Goal: Task Accomplishment & Management: Manage account settings

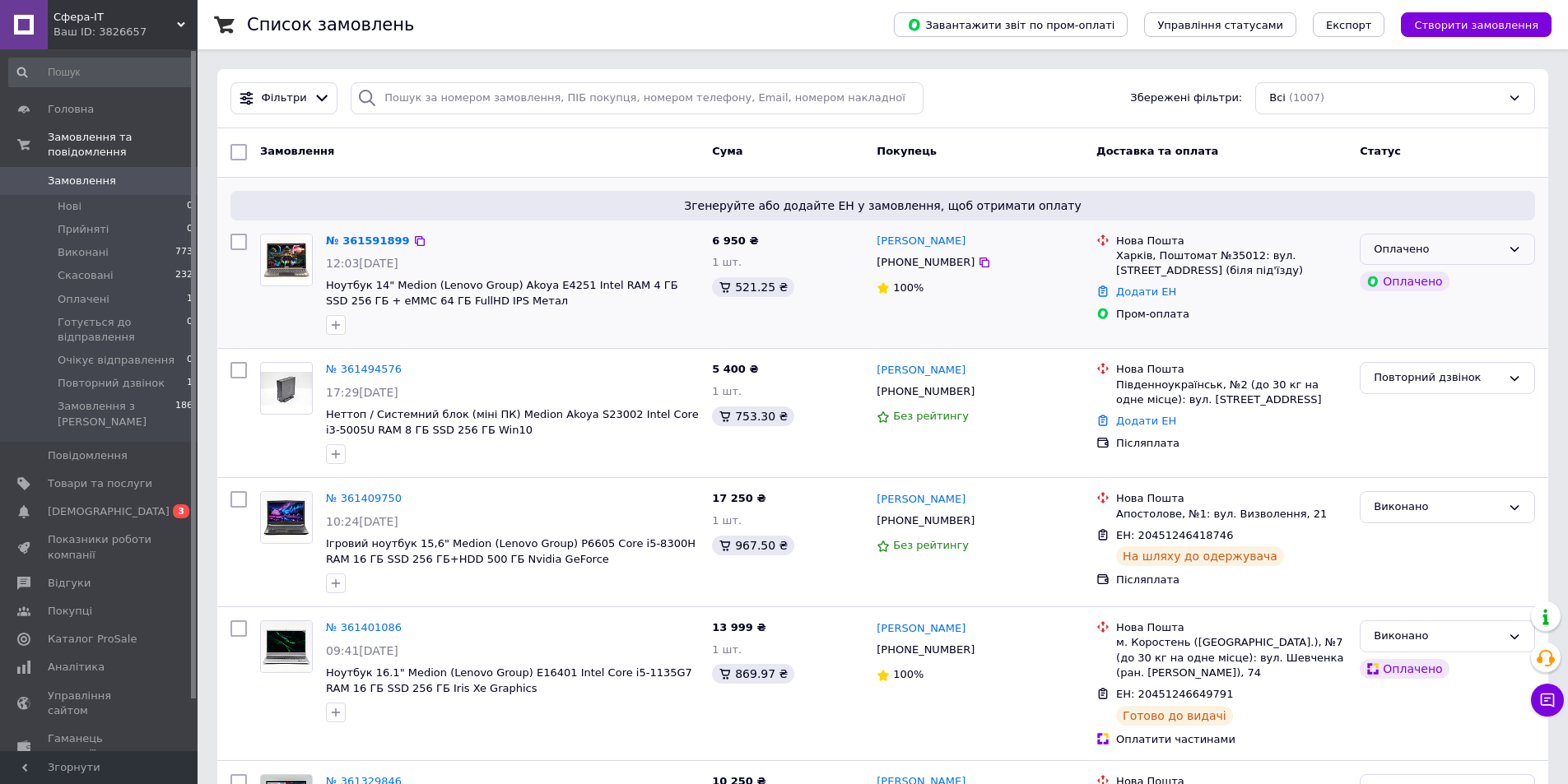
click at [1462, 247] on div "Оплачено" at bounding box center [1438, 249] width 128 height 17
click at [1440, 280] on li "Прийнято" at bounding box center [1447, 283] width 173 height 31
click at [371, 236] on link "№ 361591899" at bounding box center [363, 240] width 75 height 12
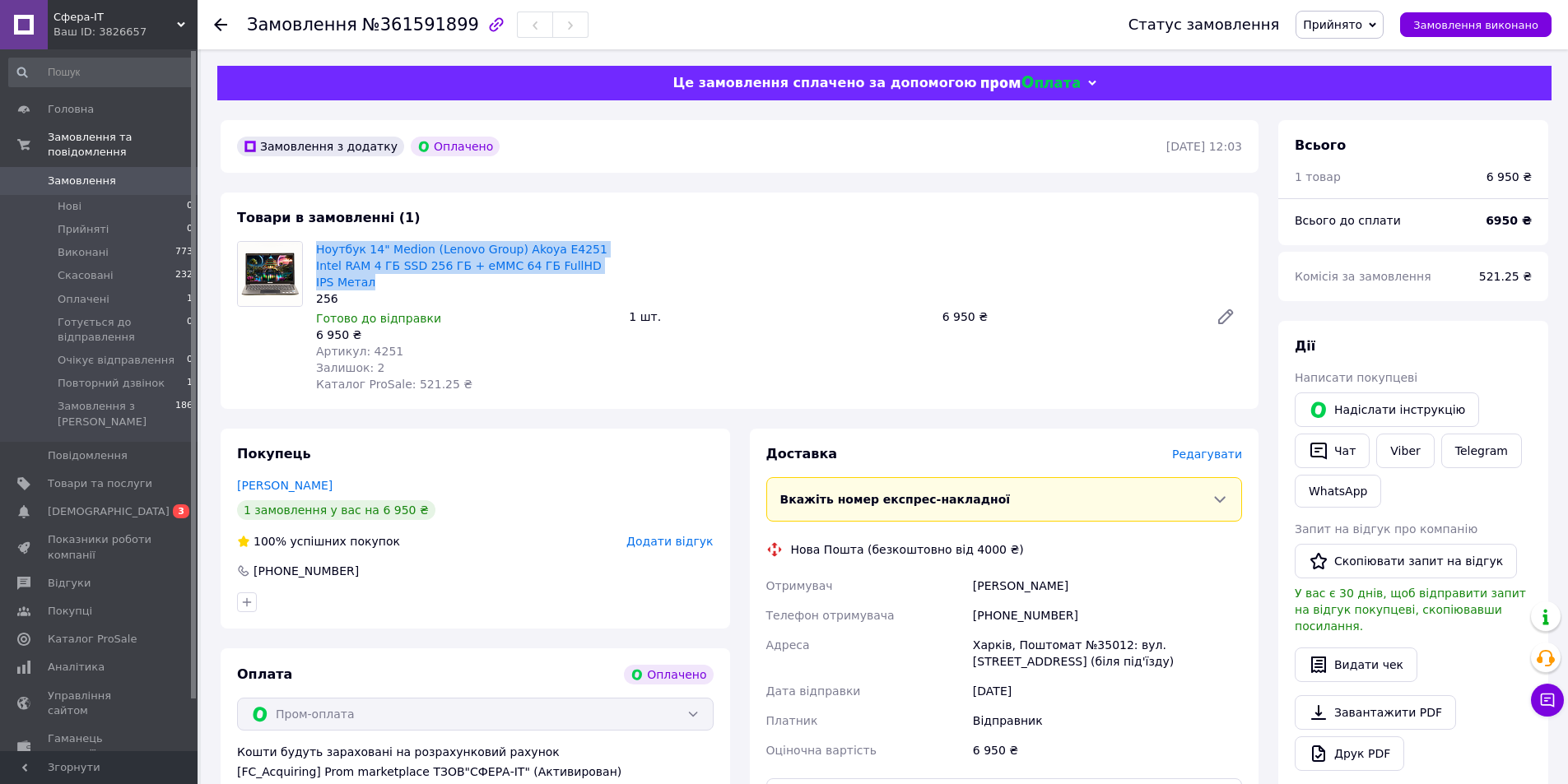
drag, startPoint x: 600, startPoint y: 264, endPoint x: 313, endPoint y: 250, distance: 287.3
click at [313, 250] on div "Ноутбук 14" Medion (Lenovo Group) Akoya E4251 Intel RAM 4 ГБ SSD 256 ГБ + eMMC …" at bounding box center [465, 317] width 313 height 158
copy link "Ноутбук 14" Medion (Lenovo Group) Akoya E4251 Intel RAM 4 ГБ SSD 256 ГБ + eMMC …"
click at [402, 15] on span "№361591899" at bounding box center [420, 25] width 117 height 20
click at [403, 17] on span "№361591899" at bounding box center [420, 25] width 117 height 20
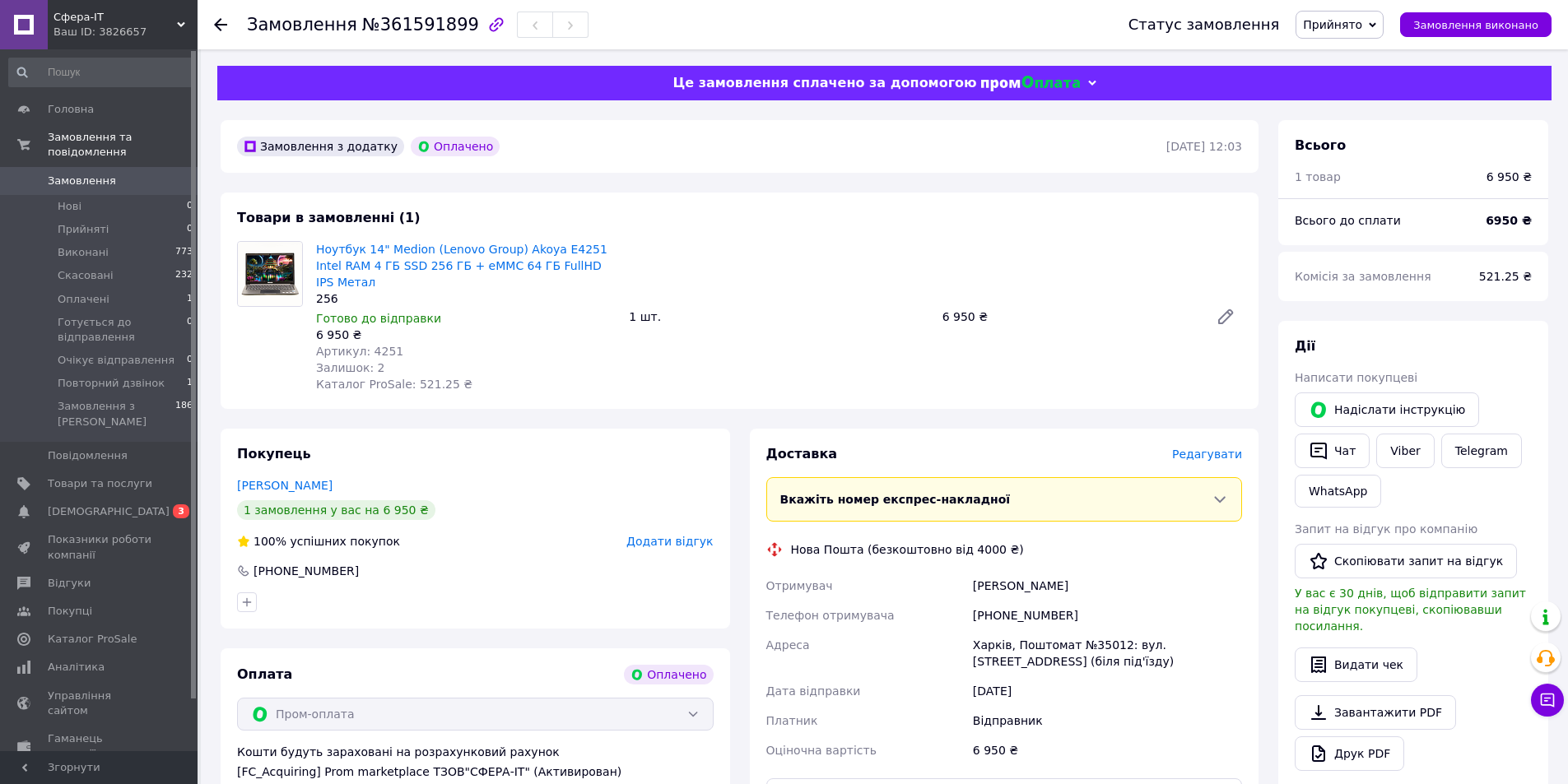
click at [425, 31] on span "№361591899" at bounding box center [420, 25] width 117 height 20
copy span "361591899"
click at [220, 27] on icon at bounding box center [221, 25] width 13 height 13
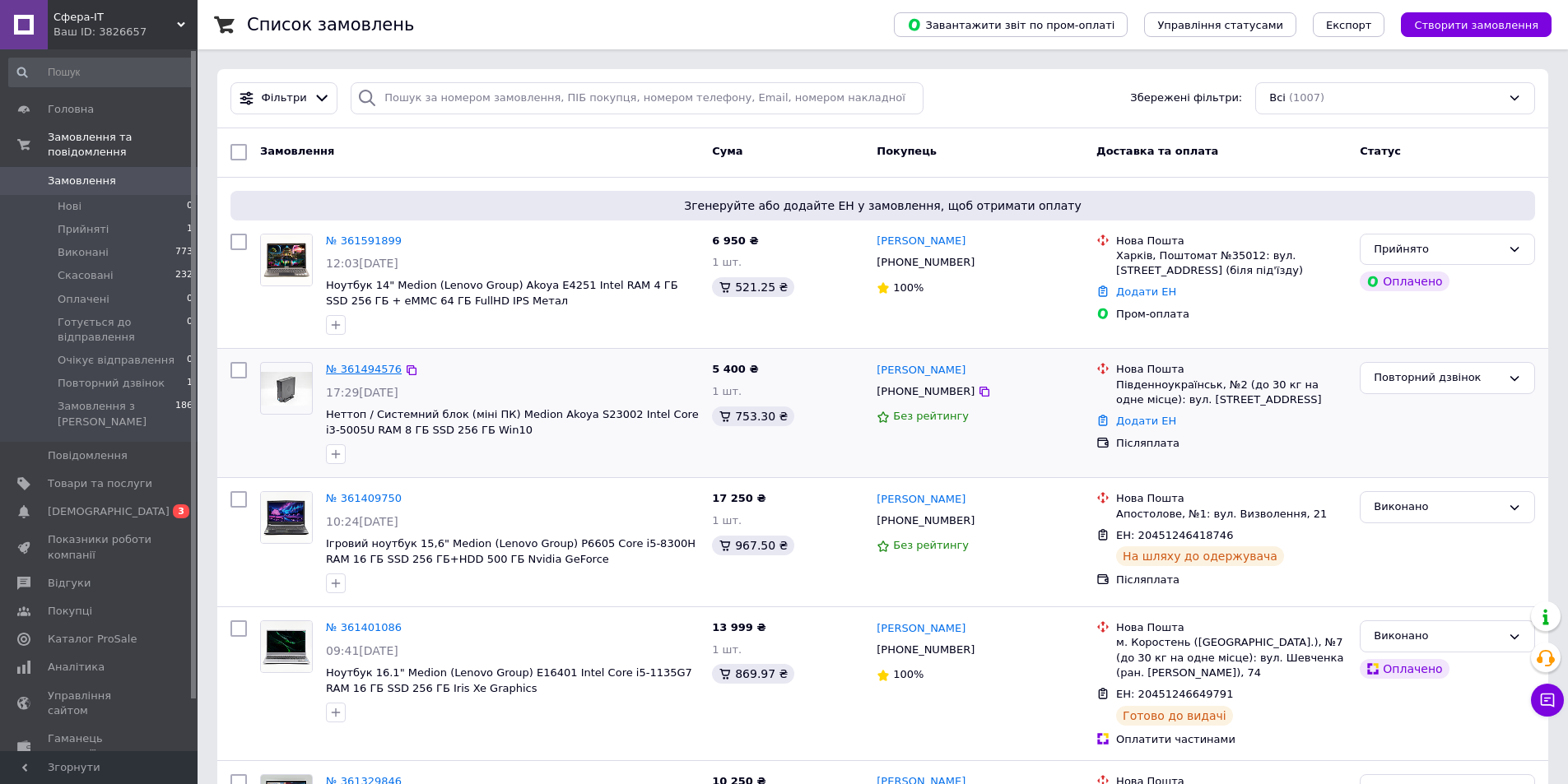
click at [356, 372] on link "№ 361494576" at bounding box center [363, 369] width 75 height 12
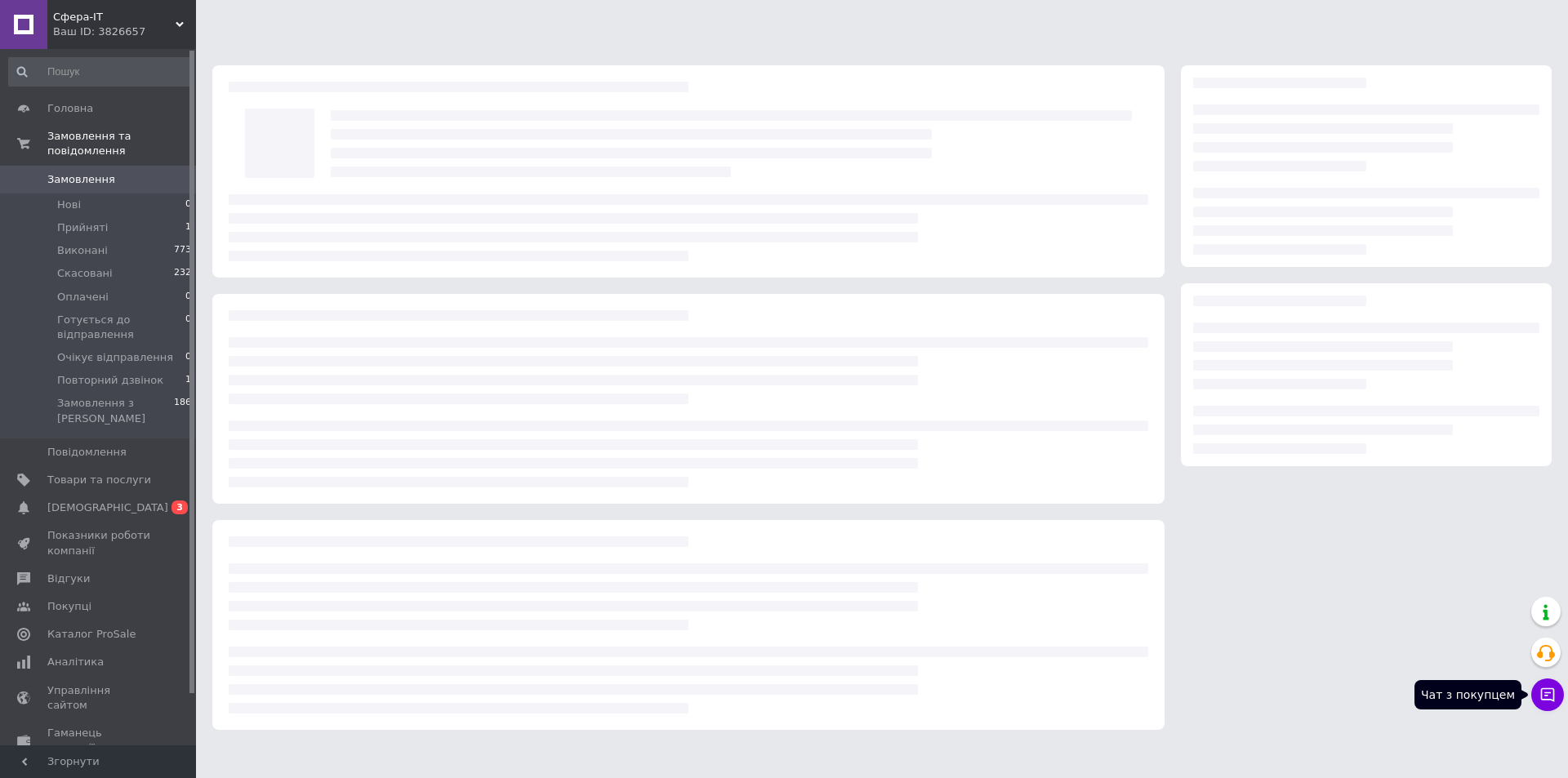
click at [1538, 692] on button "Чат з покупцем" at bounding box center [1547, 695] width 33 height 33
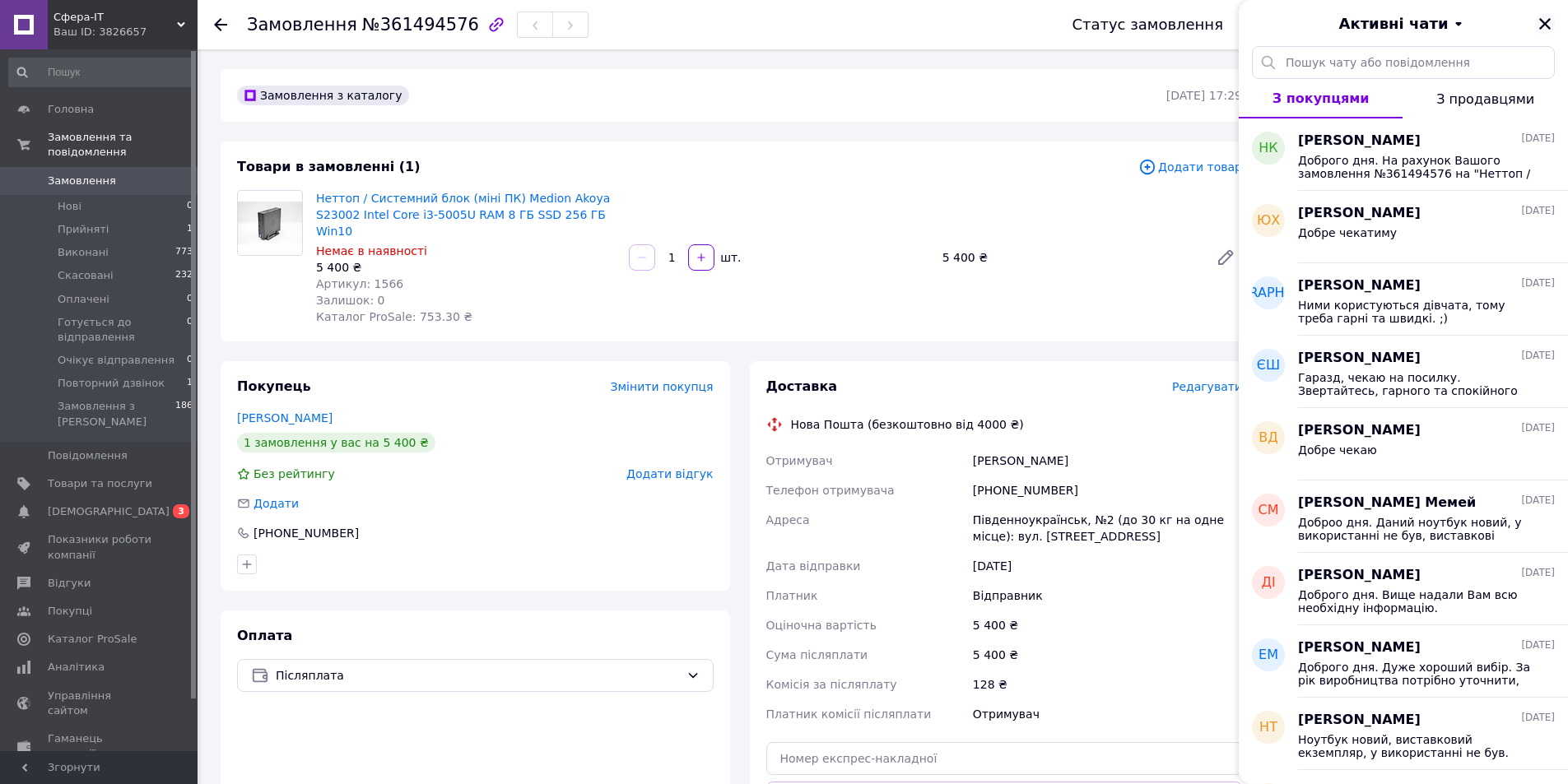
click at [1542, 27] on icon "Закрити" at bounding box center [1545, 24] width 12 height 12
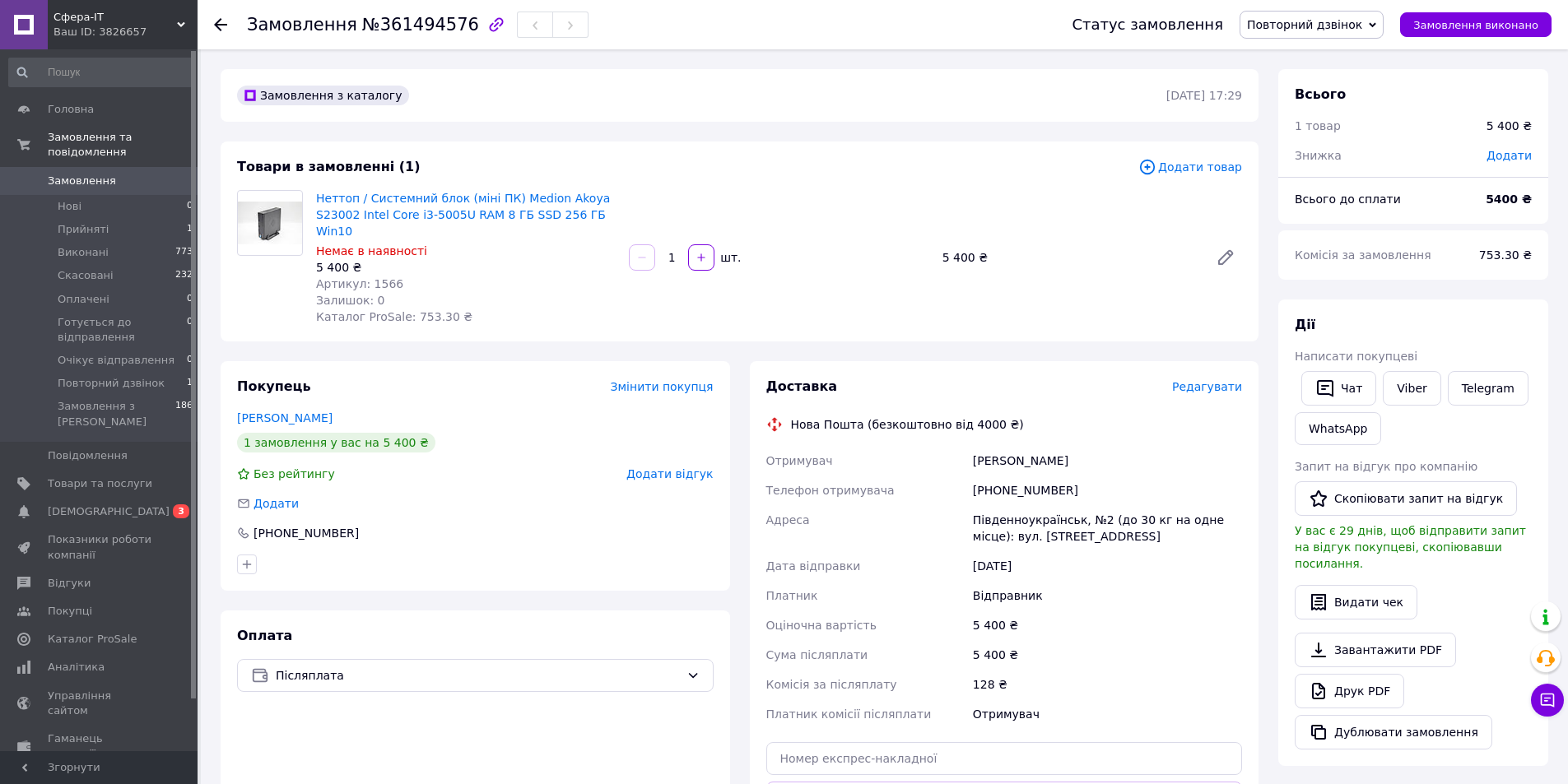
click at [410, 31] on span "№361494576" at bounding box center [420, 25] width 117 height 20
copy span "361494576"
click at [1289, 22] on span "Повторний дзвінок" at bounding box center [1304, 25] width 115 height 13
click at [1298, 51] on li "Прийнято" at bounding box center [1325, 58] width 170 height 25
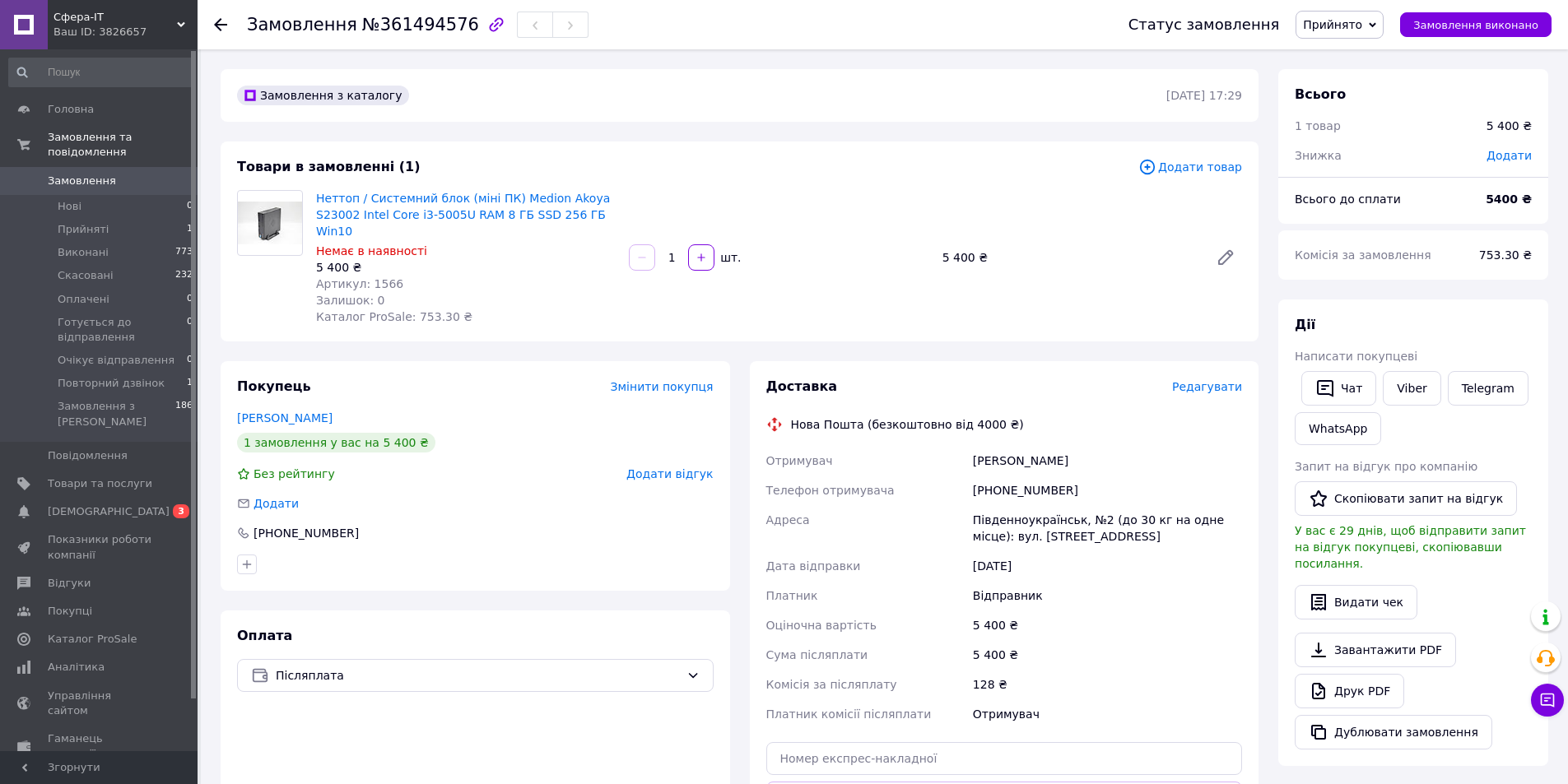
click at [1076, 447] on div "[PERSON_NAME]" at bounding box center [1107, 461] width 276 height 30
drag, startPoint x: 983, startPoint y: 439, endPoint x: 1080, endPoint y: 438, distance: 97.0
click at [1080, 446] on div "[PERSON_NAME]" at bounding box center [1107, 461] width 276 height 30
copy div "[PERSON_NAME]"
click at [1018, 476] on div "[PHONE_NUMBER]" at bounding box center [1107, 491] width 276 height 30
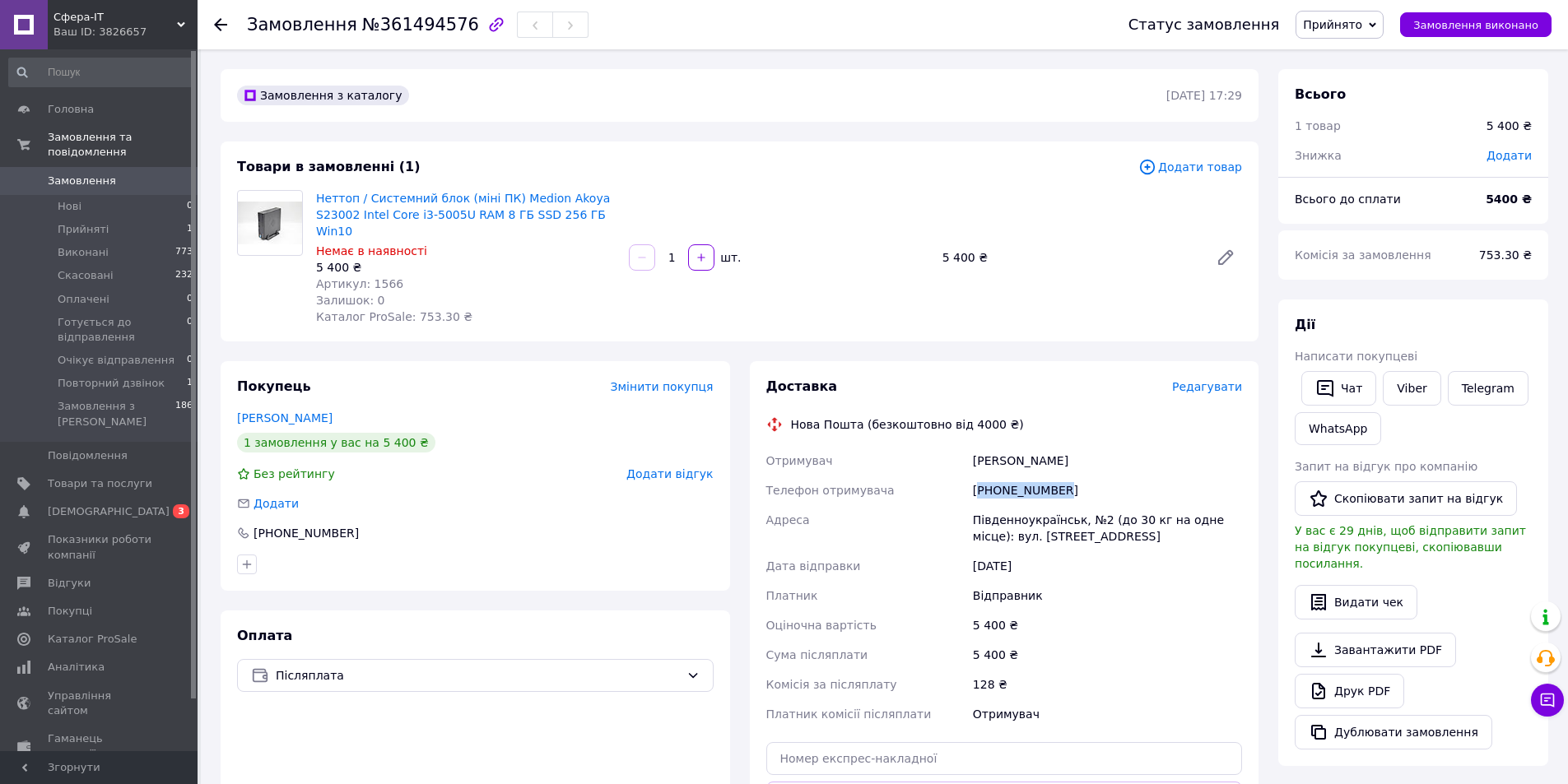
click at [1018, 476] on div "[PHONE_NUMBER]" at bounding box center [1107, 491] width 276 height 30
copy div "380960862700"
click at [1012, 476] on div "[PHONE_NUMBER]" at bounding box center [1107, 491] width 276 height 30
drag, startPoint x: 351, startPoint y: 22, endPoint x: 448, endPoint y: 23, distance: 97.0
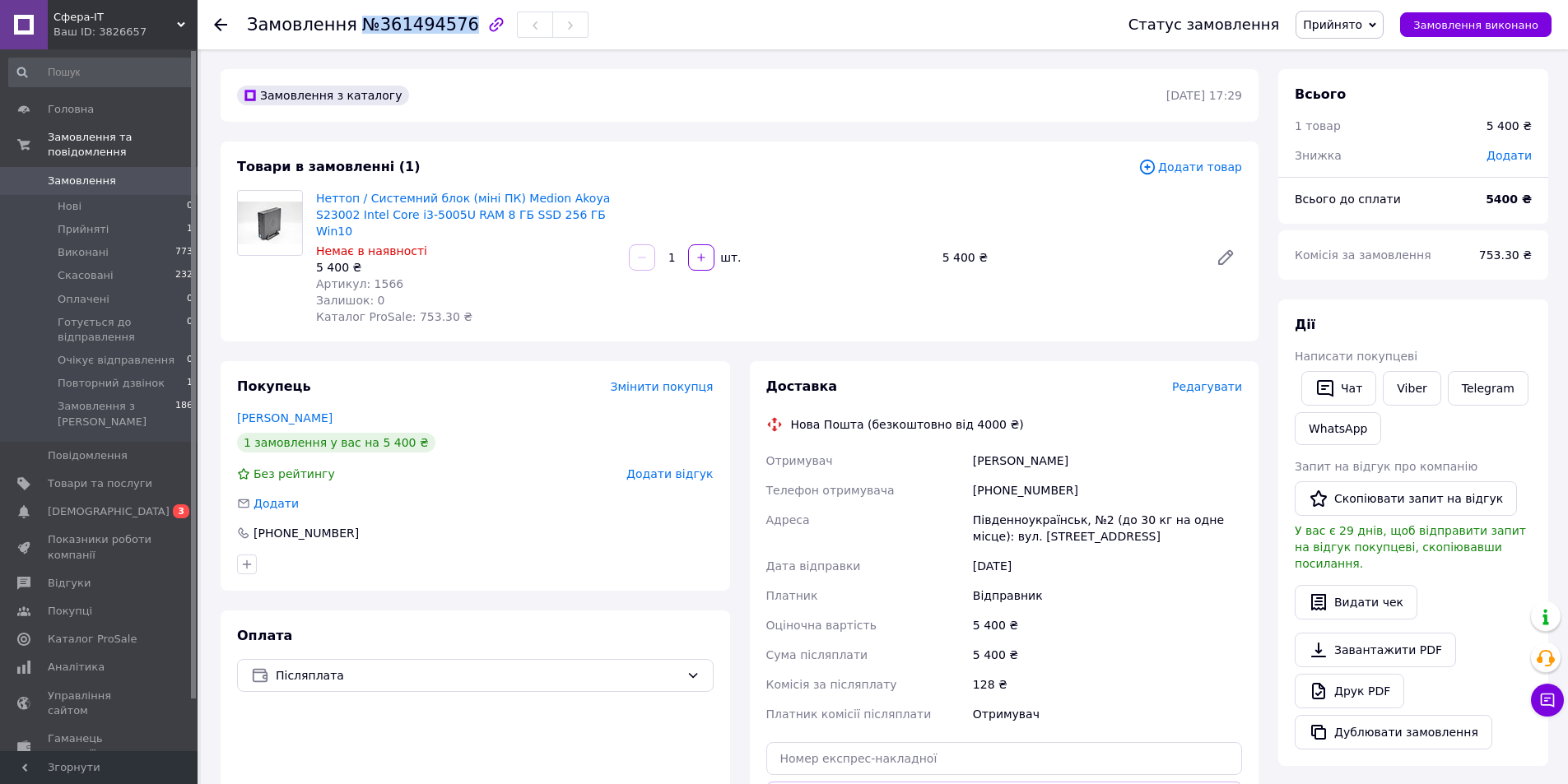
click at [448, 23] on span "№361494576" at bounding box center [420, 25] width 117 height 20
copy span "№361494576"
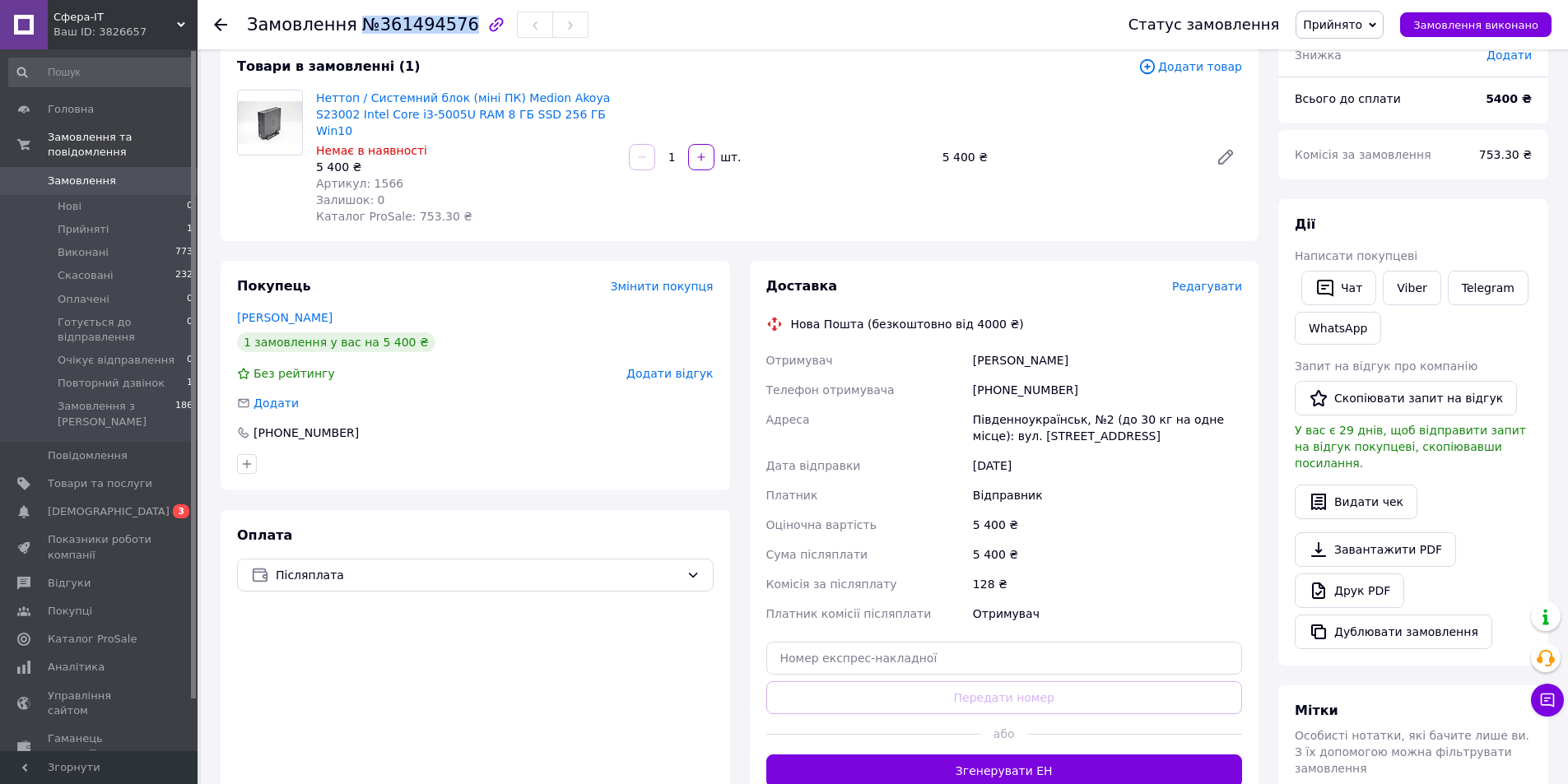
scroll to position [329, 0]
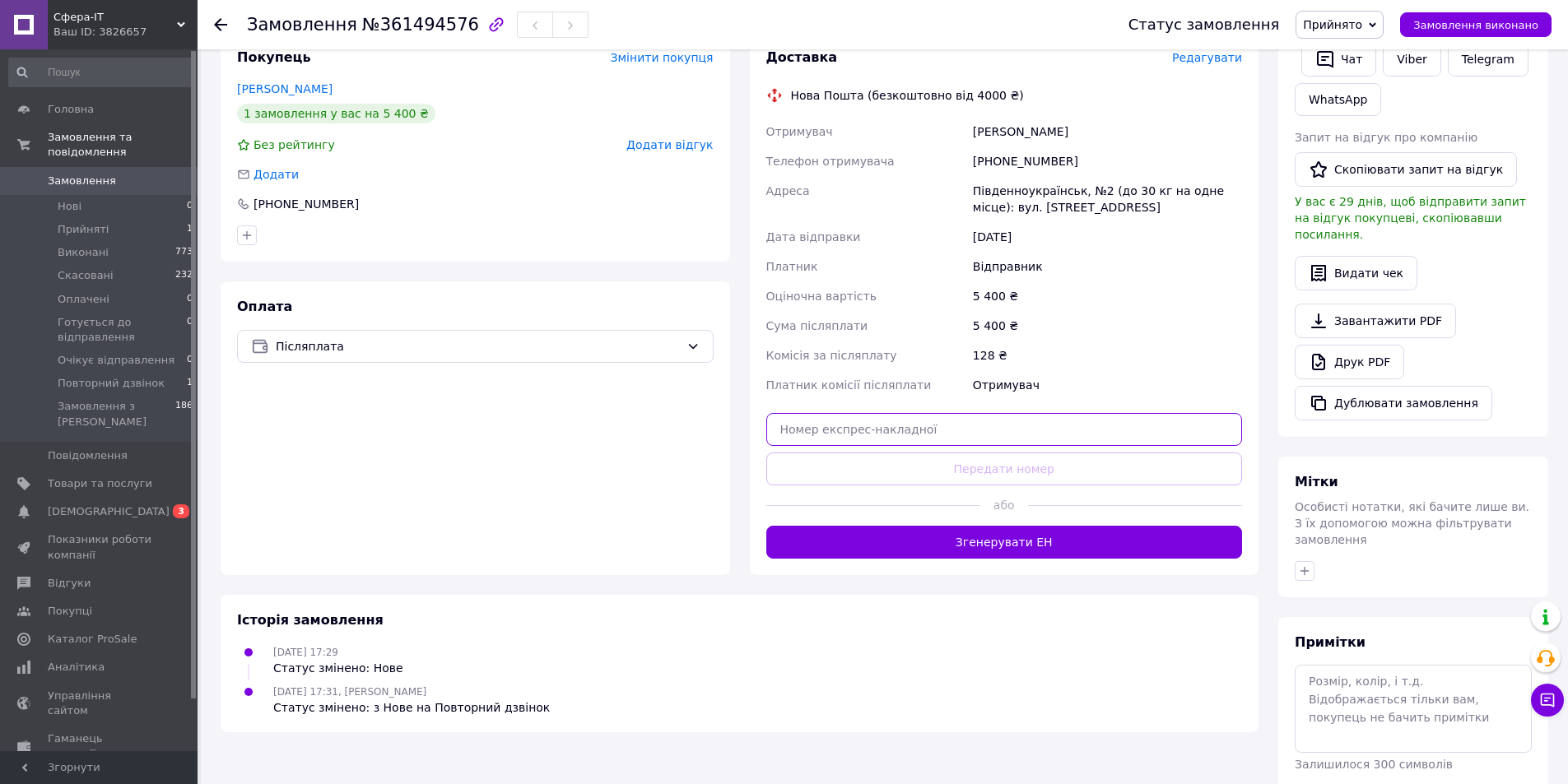
click at [825, 413] on input "text" at bounding box center [1004, 429] width 477 height 33
paste input "20451247315355"
type input "20451247315355"
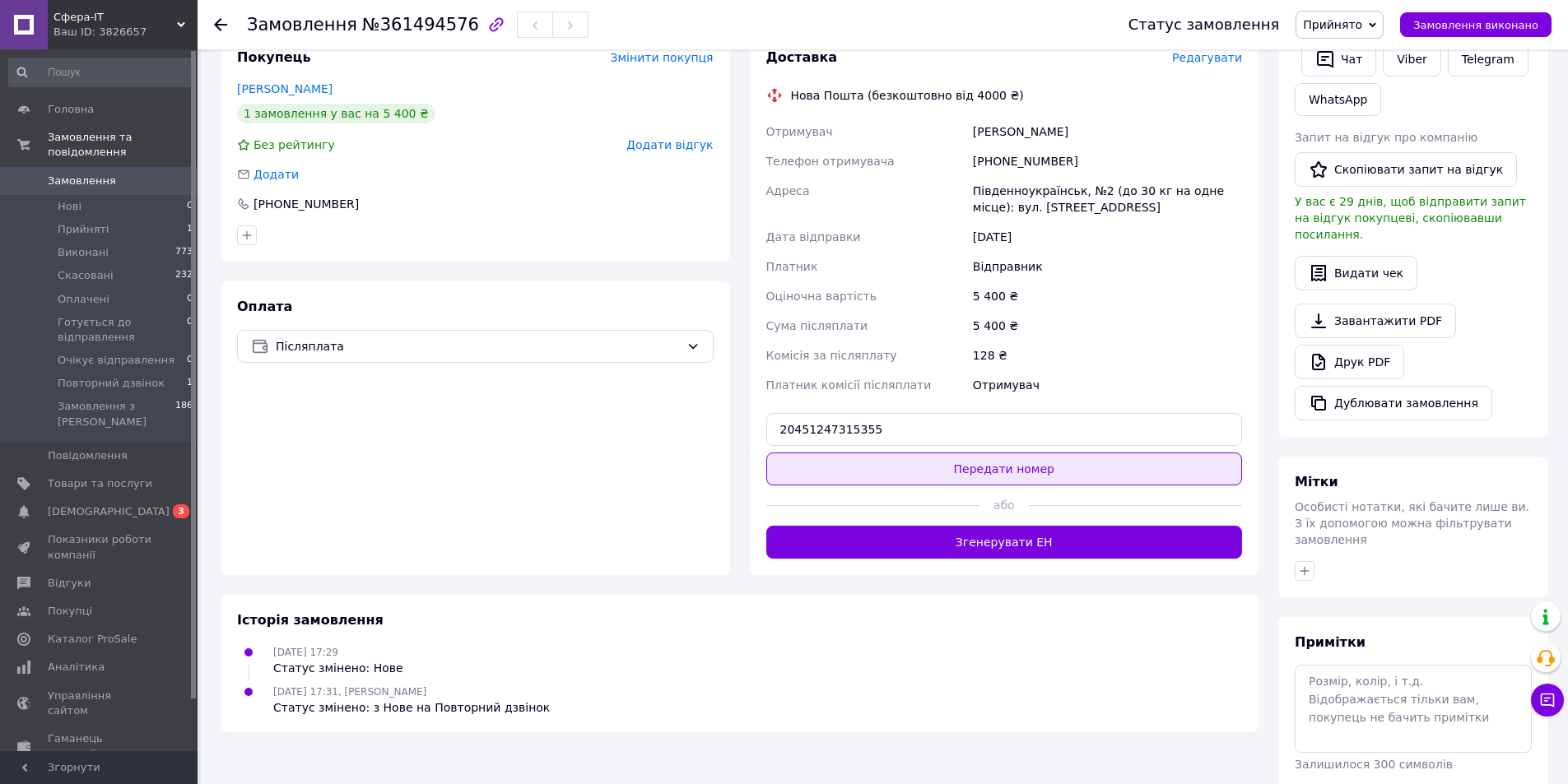
click at [969, 453] on button "Передати номер" at bounding box center [1004, 469] width 477 height 33
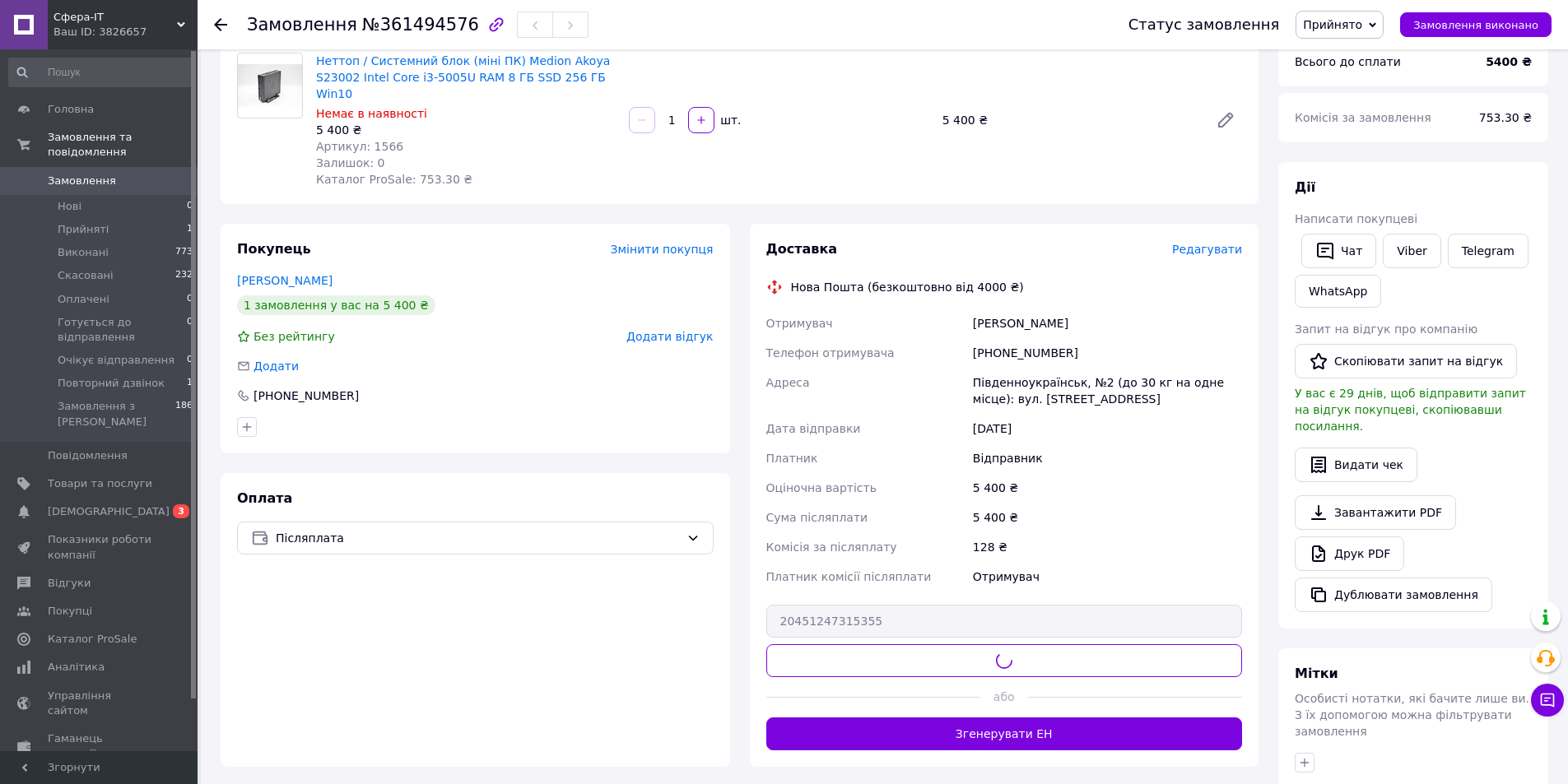
scroll to position [0, 0]
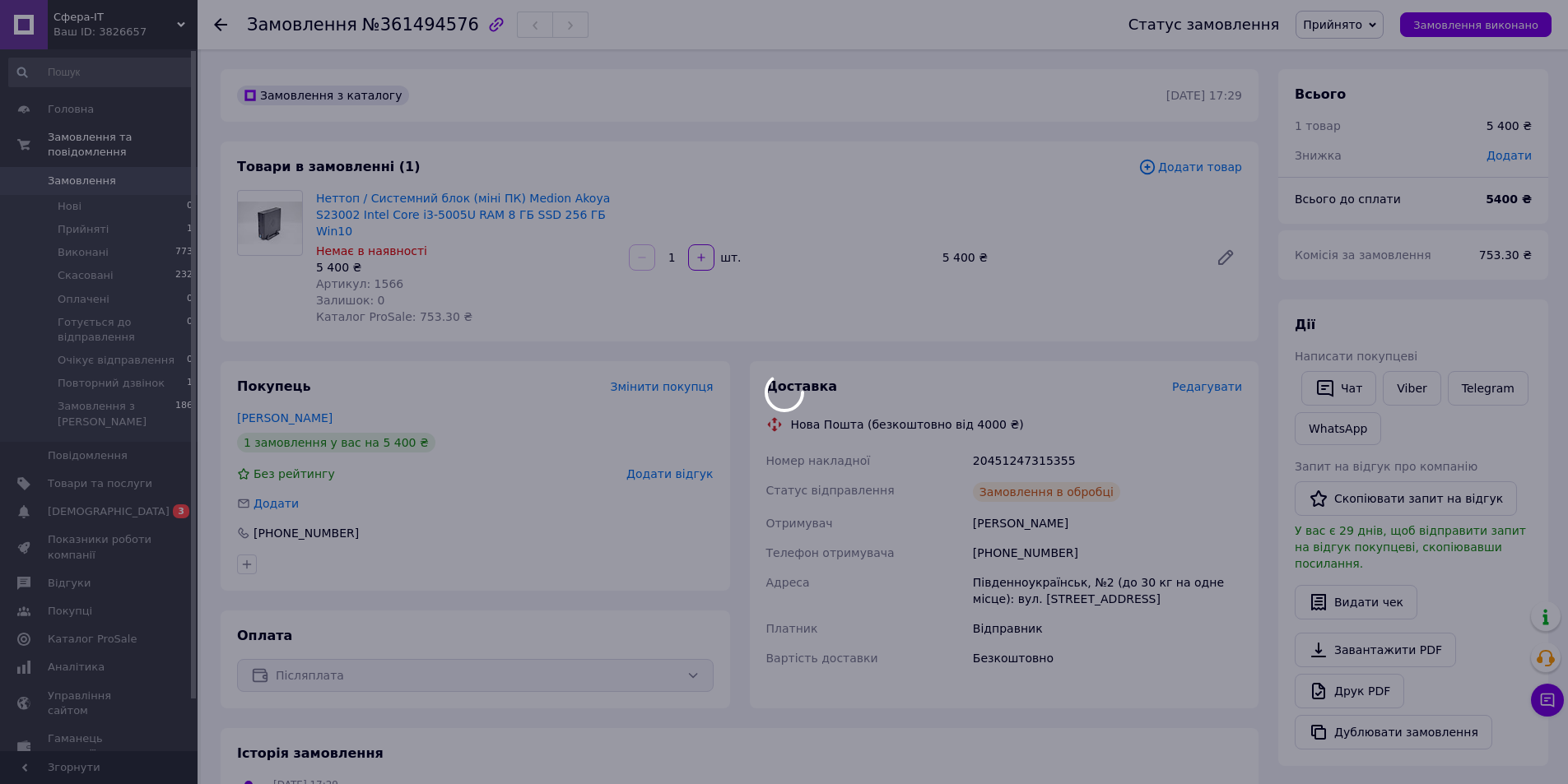
click at [1351, 22] on div at bounding box center [784, 392] width 1568 height 784
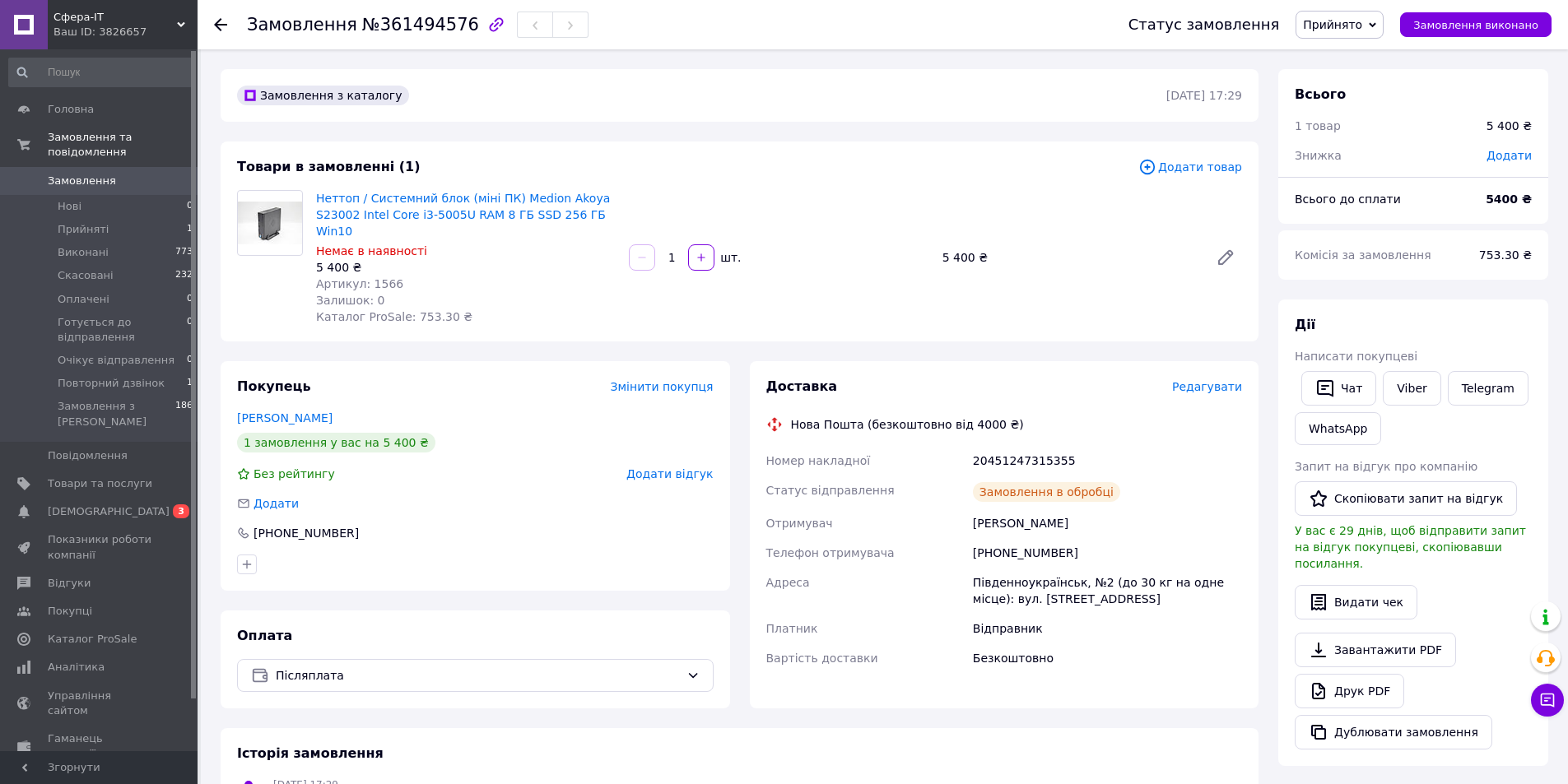
click at [1354, 25] on span "Прийнято" at bounding box center [1332, 25] width 59 height 13
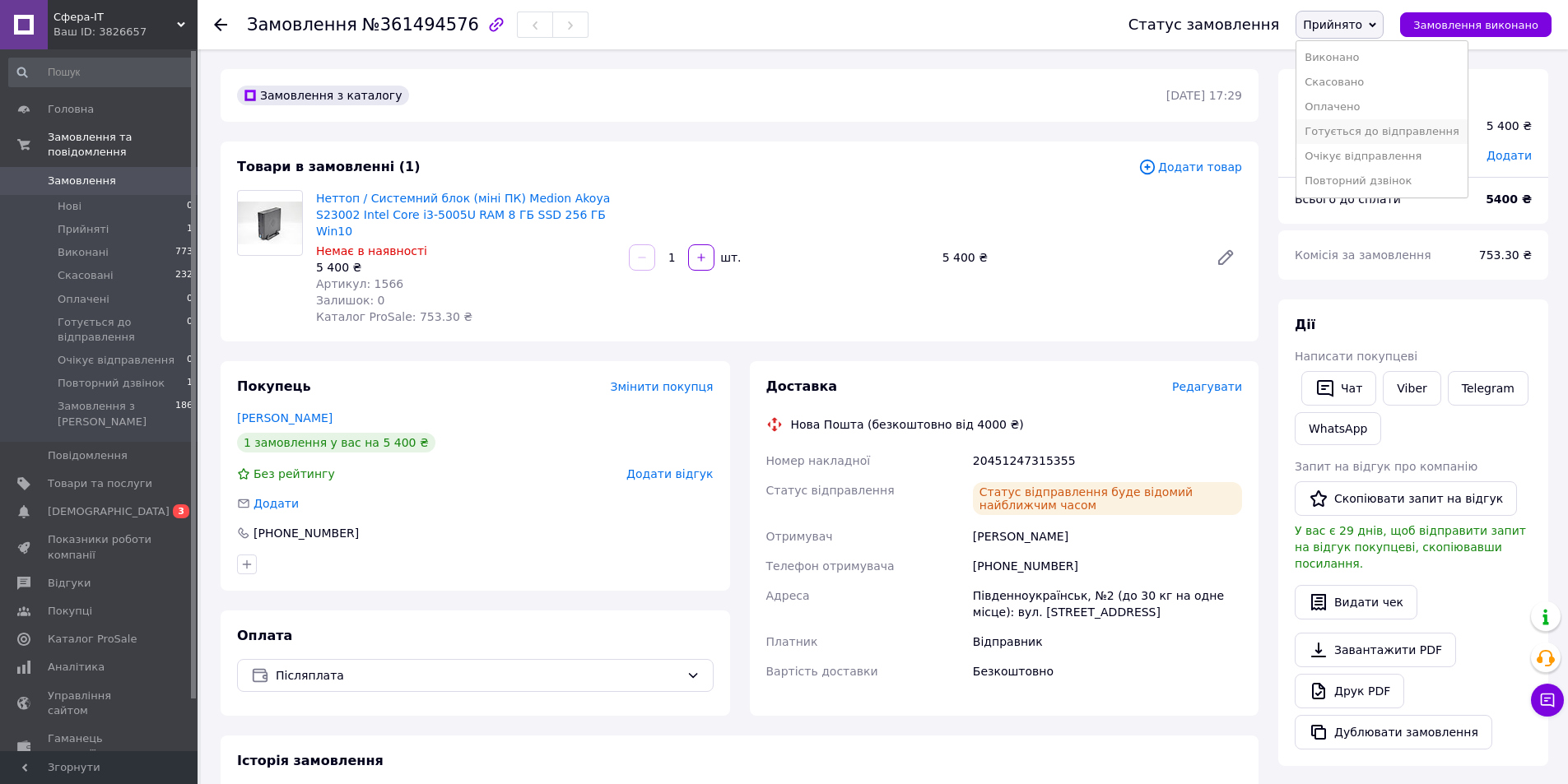
click at [1370, 133] on li "Готується до відправлення" at bounding box center [1381, 132] width 170 height 25
click at [226, 23] on icon at bounding box center [221, 25] width 13 height 13
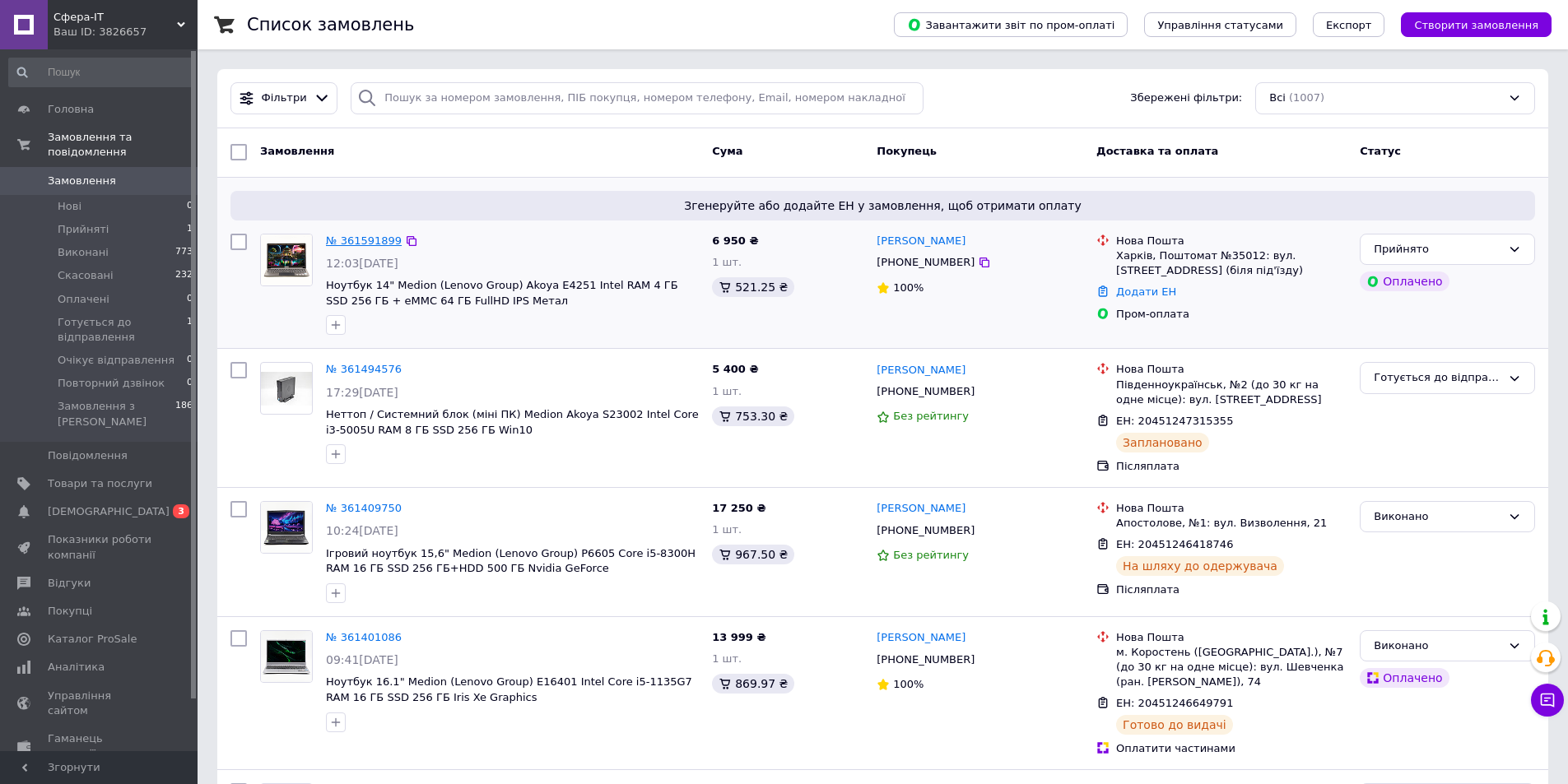
click at [347, 236] on link "№ 361591899" at bounding box center [363, 240] width 75 height 12
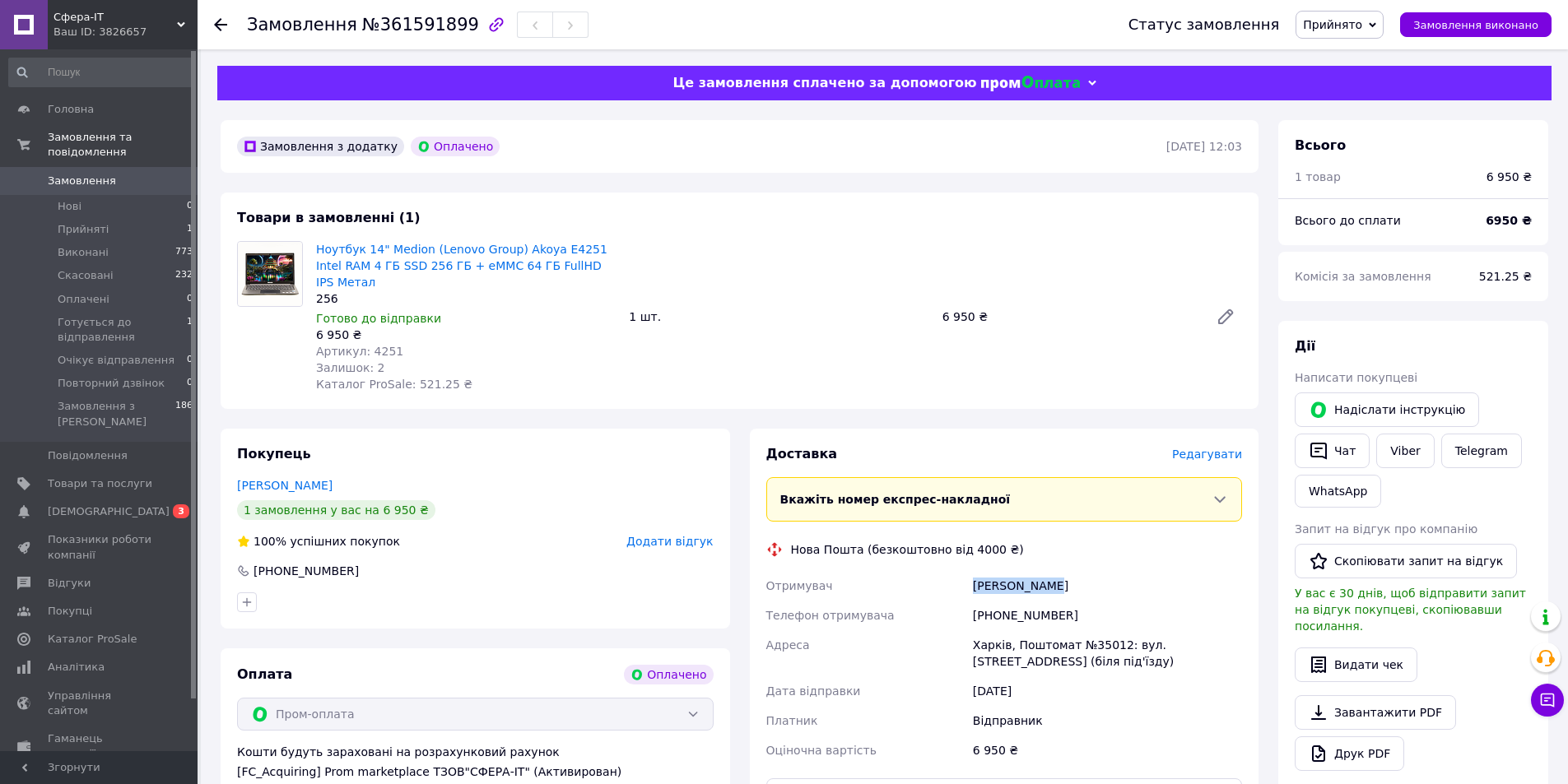
drag, startPoint x: 973, startPoint y: 568, endPoint x: 1144, endPoint y: 575, distance: 171.1
click at [1144, 575] on div "[PERSON_NAME]" at bounding box center [1107, 586] width 276 height 30
copy div "[PERSON_NAME]"
click at [405, 22] on span "№361591899" at bounding box center [420, 25] width 117 height 20
click at [405, 21] on span "№361591899" at bounding box center [420, 25] width 117 height 20
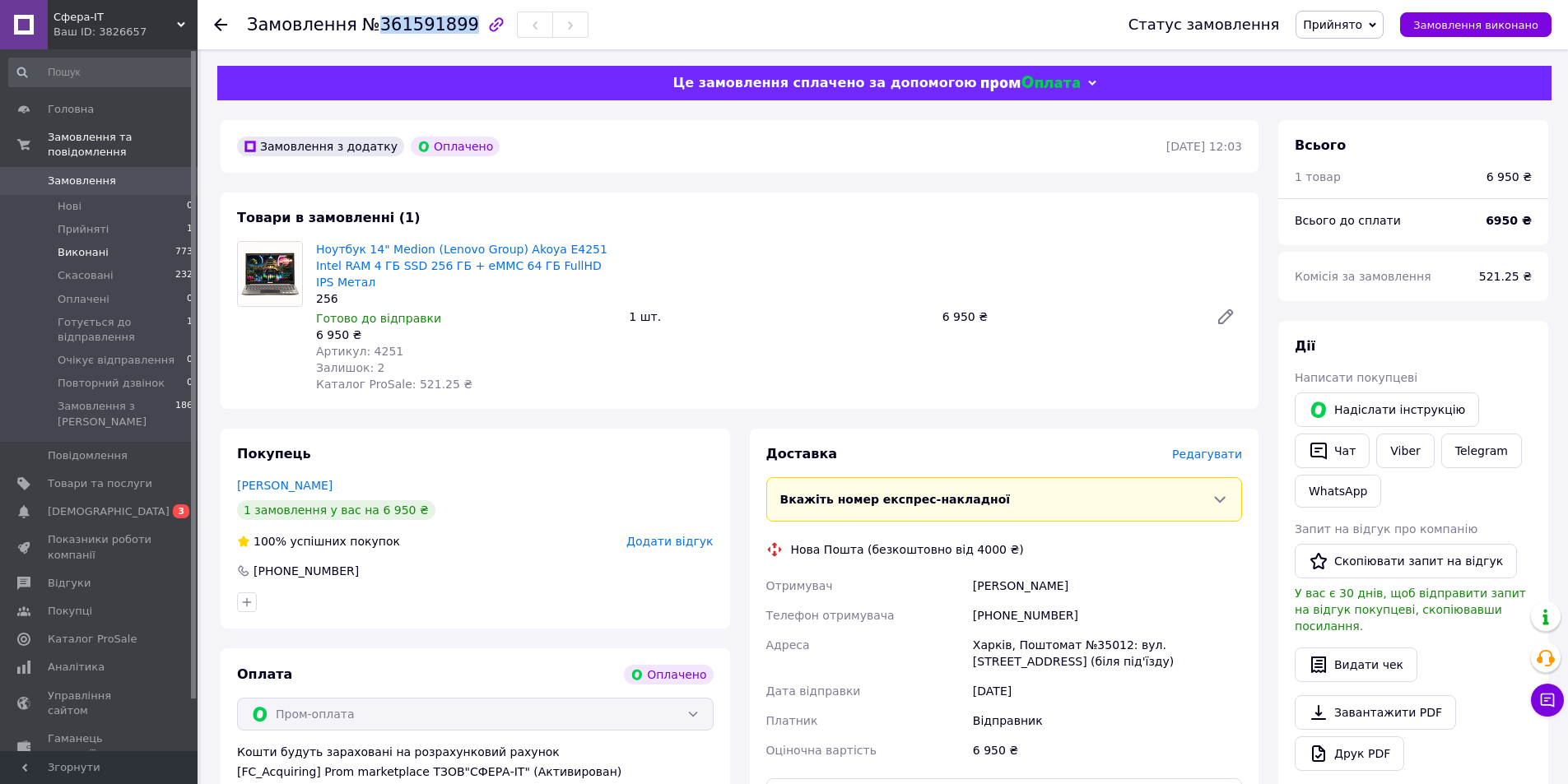
copy span "361591899"
drag, startPoint x: 972, startPoint y: 627, endPoint x: 1087, endPoint y: 658, distance: 119.1
click at [1087, 658] on div "Харків, Поштомат №35012: вул. [STREET_ADDRESS] (біля під'їзду)" at bounding box center [1107, 653] width 276 height 46
copy div "Харків, Поштомат №35012: вул. [STREET_ADDRESS] (біля під'їзду)"
drag, startPoint x: 1061, startPoint y: 567, endPoint x: 941, endPoint y: 573, distance: 120.1
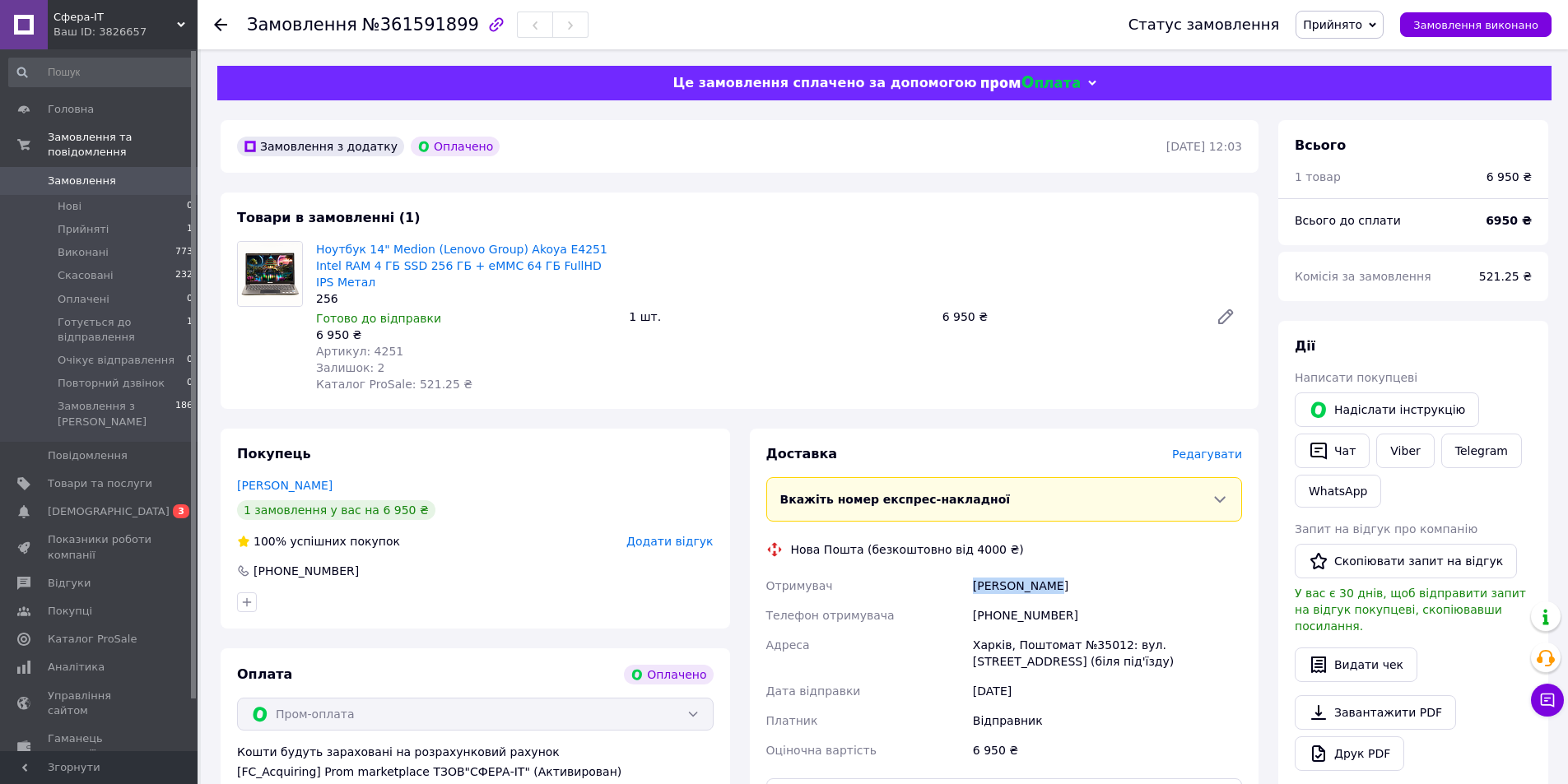
click at [941, 573] on div "Отримувач [PERSON_NAME] отримувача [PHONE_NUMBER] [PERSON_NAME][GEOGRAPHIC_DATA…" at bounding box center [1004, 668] width 483 height 194
copy div "Отримувач [PERSON_NAME]"
click at [1014, 601] on div "[PHONE_NUMBER]" at bounding box center [1107, 616] width 276 height 30
click at [1117, 571] on div "[PERSON_NAME]" at bounding box center [1107, 586] width 276 height 30
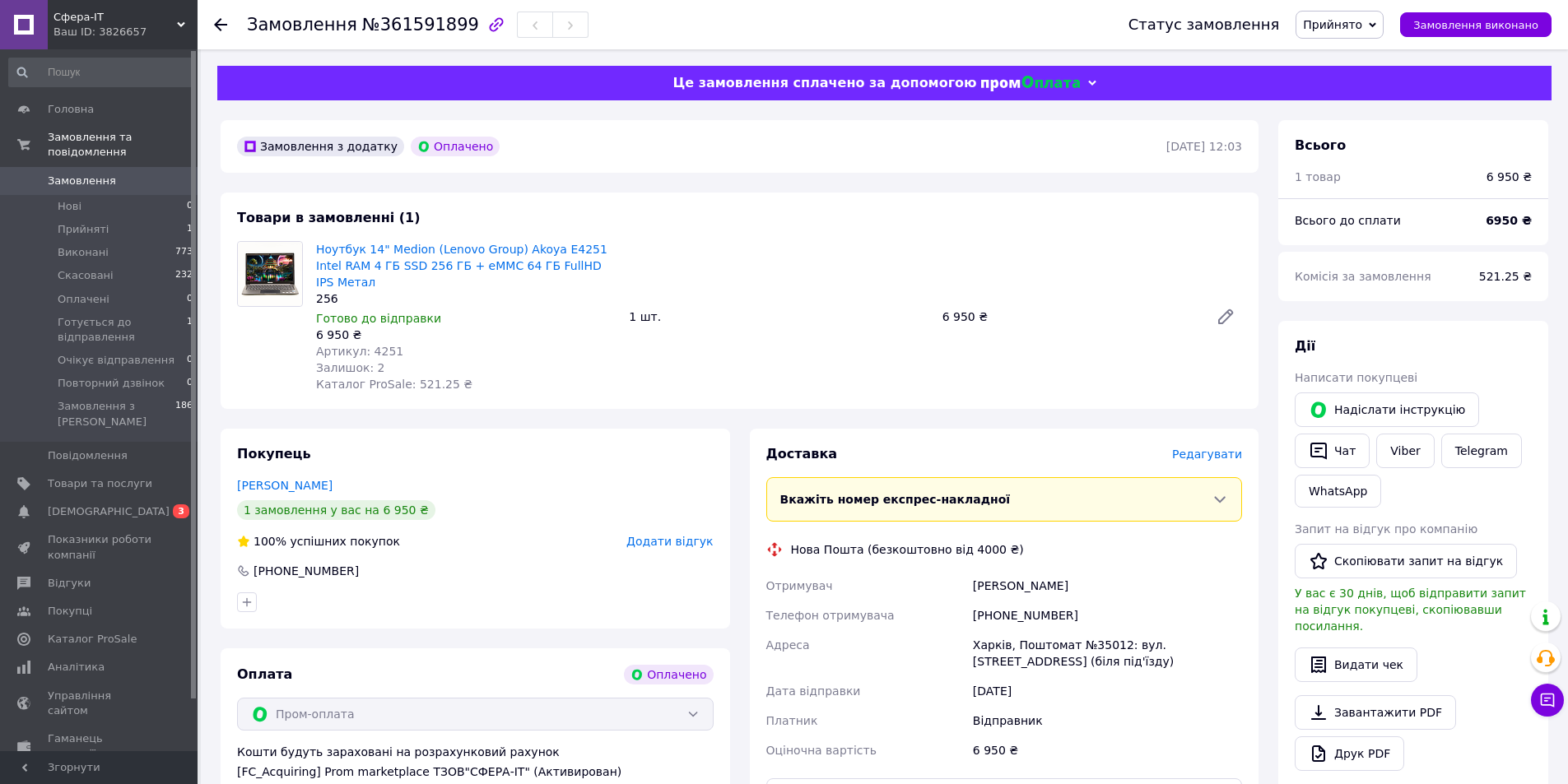
click at [1029, 601] on div "[PHONE_NUMBER]" at bounding box center [1107, 616] width 276 height 30
drag, startPoint x: 351, startPoint y: 27, endPoint x: 451, endPoint y: 20, distance: 100.2
click at [451, 20] on span "№361591899" at bounding box center [420, 25] width 117 height 20
